Goal: Task Accomplishment & Management: Manage account settings

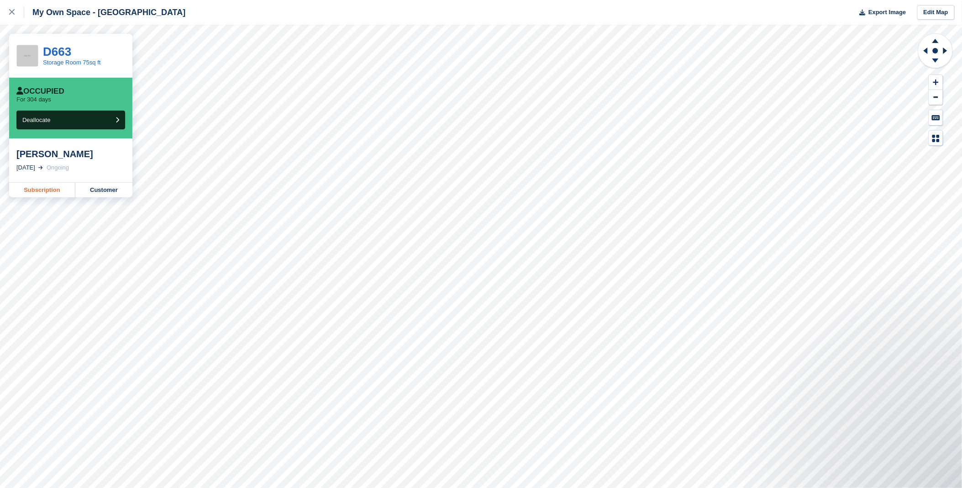
click at [49, 193] on link "Subscription" at bounding box center [42, 190] width 66 height 15
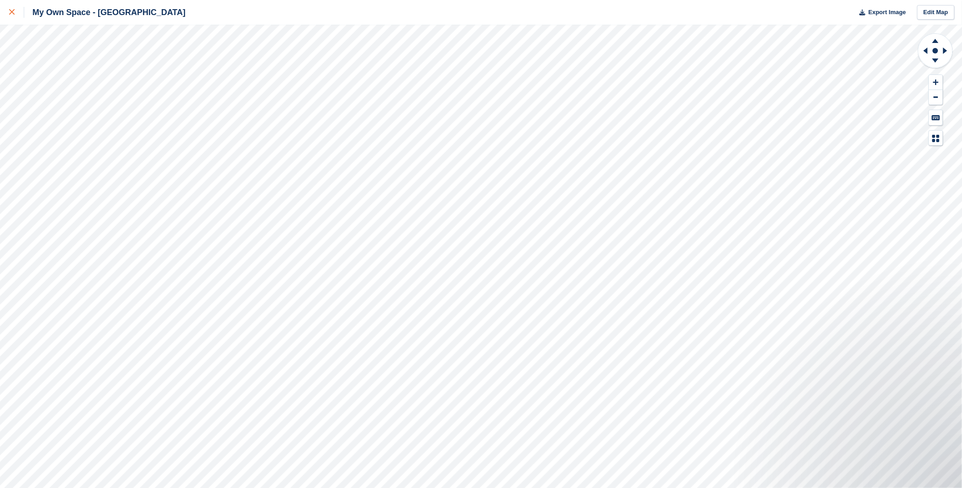
click at [17, 12] on div at bounding box center [16, 12] width 15 height 11
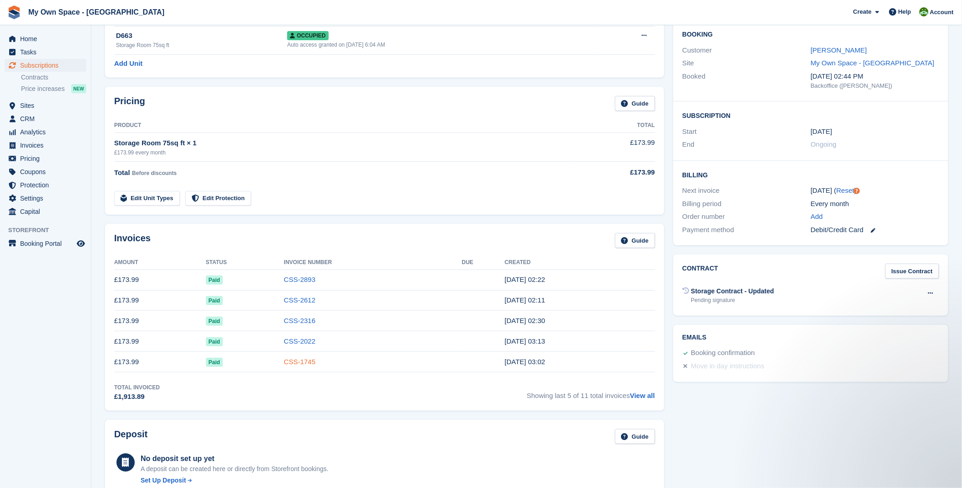
scroll to position [101, 0]
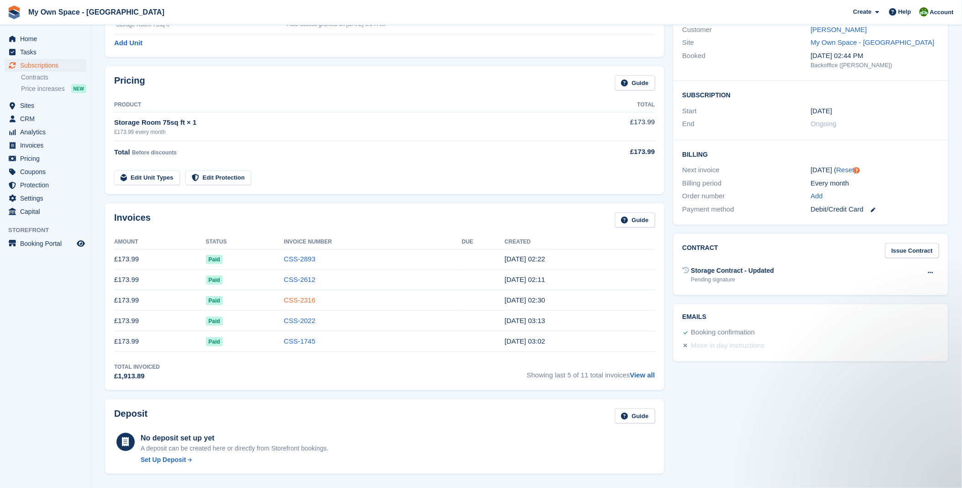
click at [299, 302] on link "CSS-2316" at bounding box center [299, 300] width 31 height 8
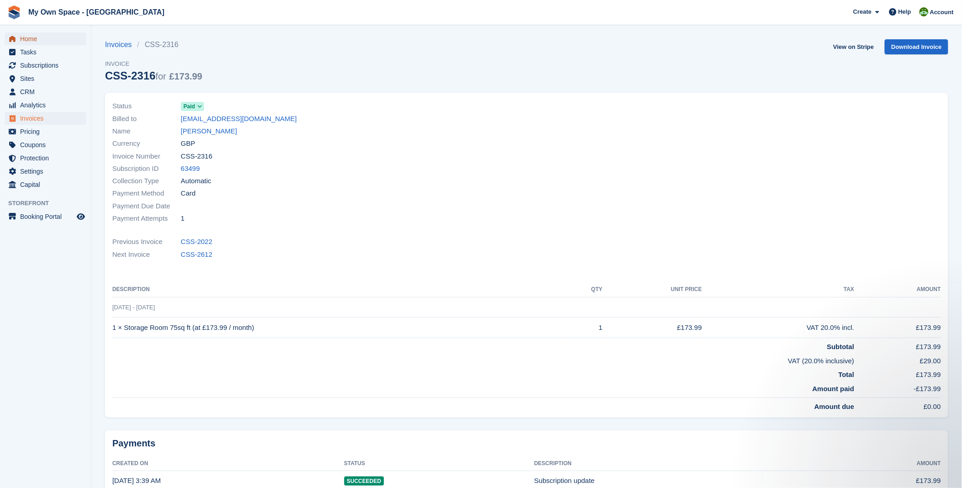
click at [25, 39] on span "Home" at bounding box center [47, 38] width 55 height 13
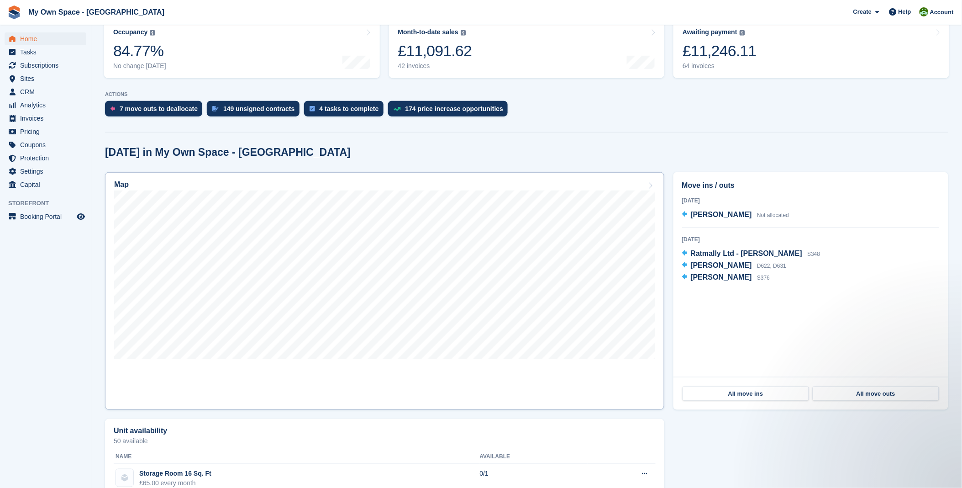
scroll to position [152, 0]
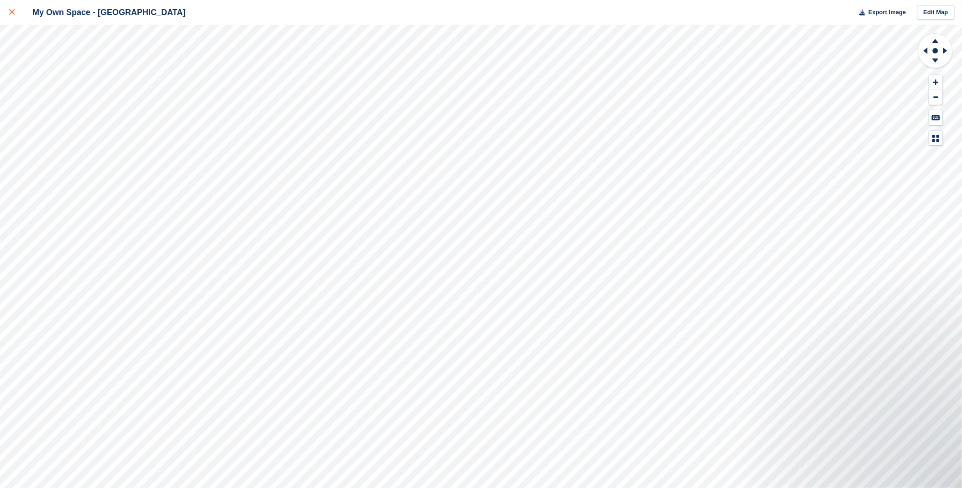
click at [7, 14] on link at bounding box center [12, 12] width 24 height 25
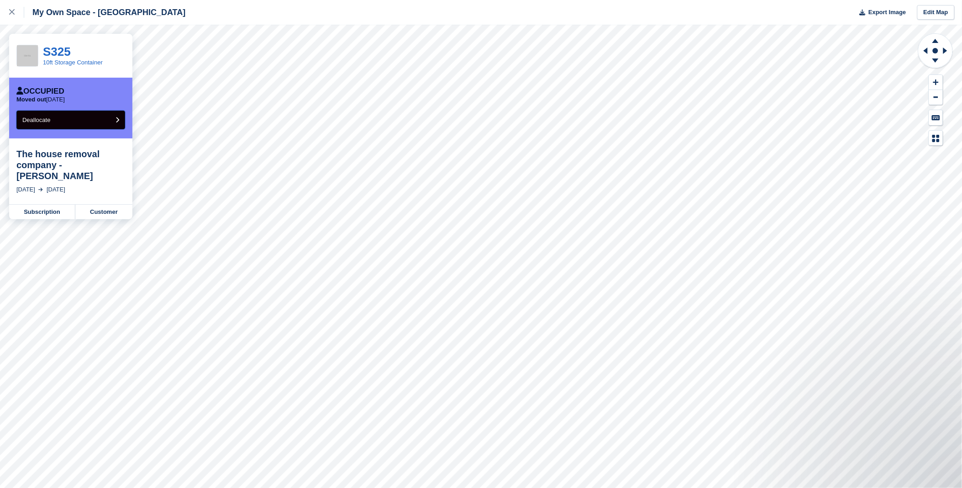
click at [40, 119] on span "Deallocate" at bounding box center [36, 119] width 28 height 7
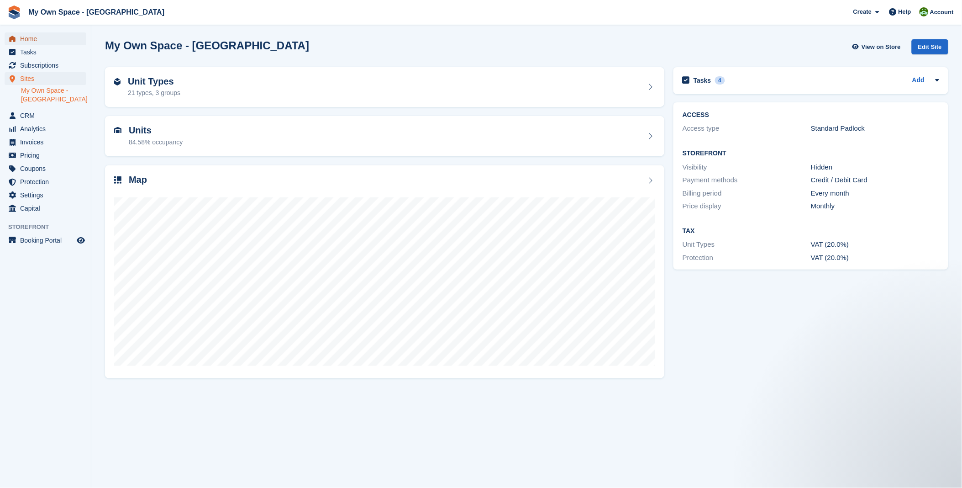
click at [43, 44] on span "Home" at bounding box center [47, 38] width 55 height 13
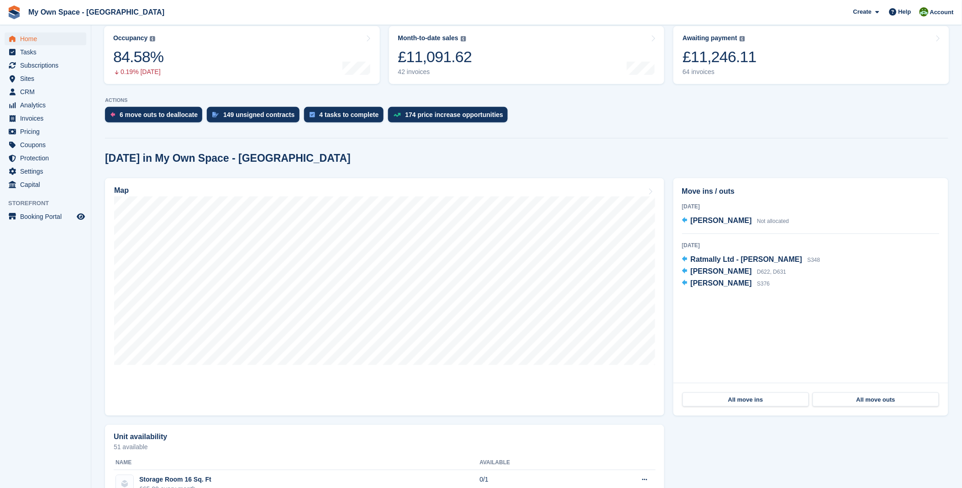
scroll to position [101, 0]
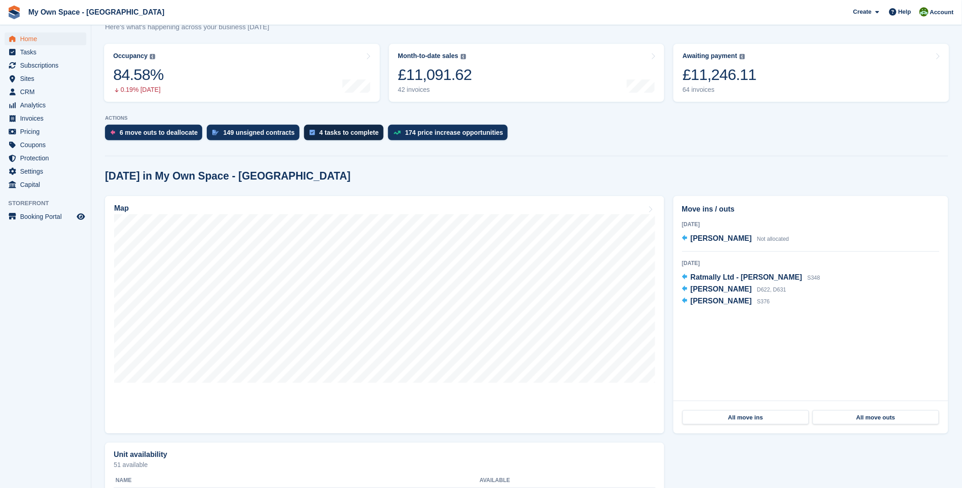
click at [336, 137] on div "4 tasks to complete" at bounding box center [343, 133] width 79 height 16
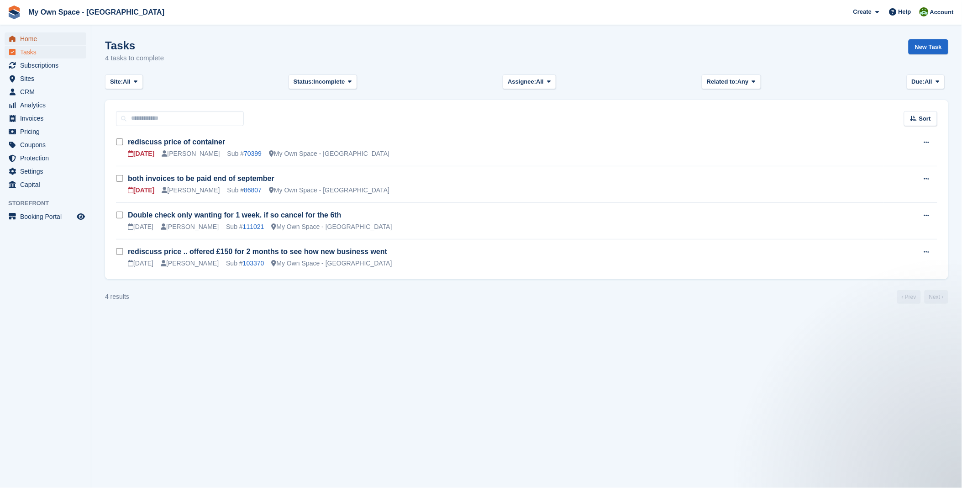
click at [51, 42] on span "Home" at bounding box center [47, 38] width 55 height 13
